Goal: Information Seeking & Learning: Learn about a topic

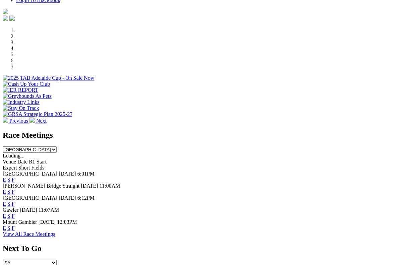
scroll to position [184, 0]
click at [15, 201] on link "F" at bounding box center [13, 204] width 3 height 6
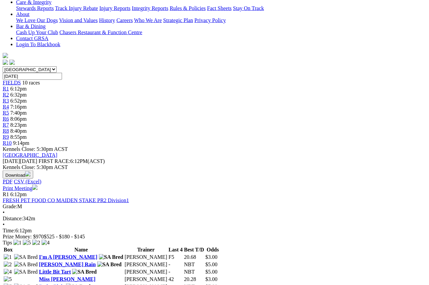
scroll to position [153, 0]
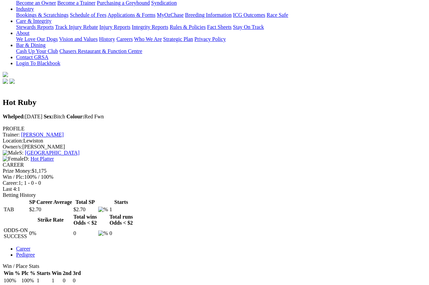
scroll to position [133, 0]
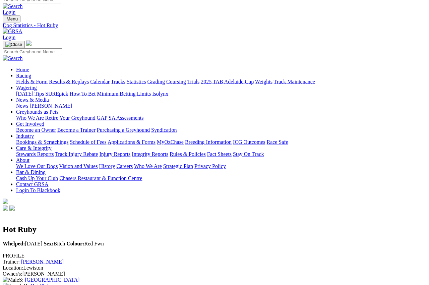
scroll to position [0, 0]
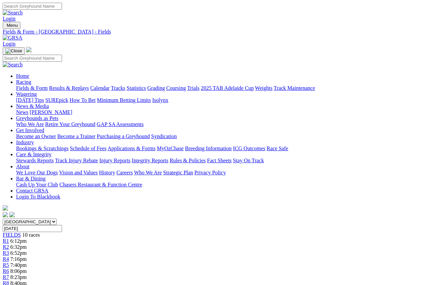
click at [165, 85] on link "Grading" at bounding box center [155, 88] width 17 height 6
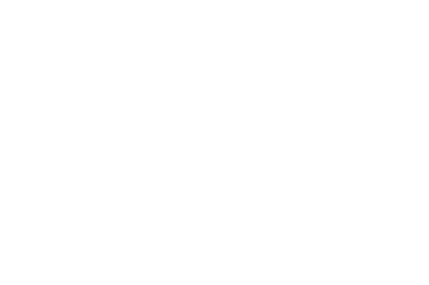
scroll to position [1046, 0]
